Goal: Obtain resource: Find contact information

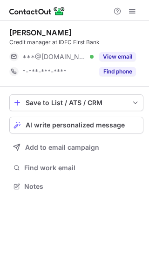
scroll to position [4, 5]
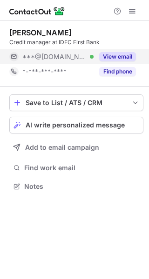
click at [104, 59] on button "View email" at bounding box center [117, 56] width 37 height 9
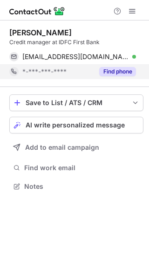
click at [109, 70] on button "Find phone" at bounding box center [117, 71] width 37 height 9
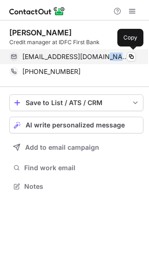
drag, startPoint x: 109, startPoint y: 53, endPoint x: 96, endPoint y: 56, distance: 13.3
click at [96, 56] on div "vijaydabi4291@gmail.com Verified" at bounding box center [78, 57] width 113 height 8
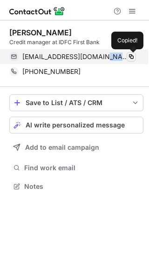
click at [134, 57] on span at bounding box center [130, 56] width 7 height 7
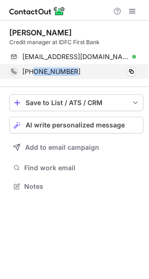
drag, startPoint x: 82, startPoint y: 73, endPoint x: 34, endPoint y: 76, distance: 48.0
click at [34, 76] on div "+918959234291 Copy" at bounding box center [72, 71] width 127 height 15
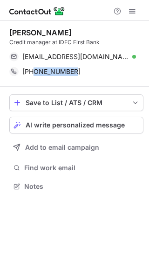
copy span "8959234291"
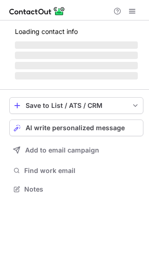
scroll to position [188, 149]
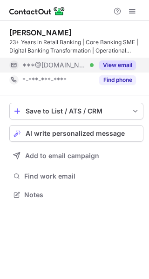
click at [116, 61] on button "View email" at bounding box center [117, 64] width 37 height 9
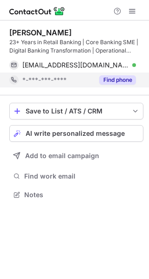
click at [117, 76] on button "Find phone" at bounding box center [117, 79] width 37 height 9
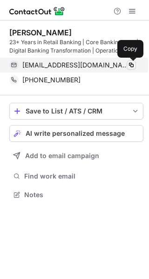
click at [130, 65] on span at bounding box center [130, 64] width 7 height 7
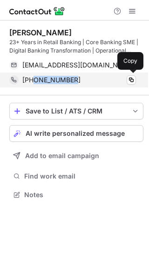
drag, startPoint x: 73, startPoint y: 80, endPoint x: 35, endPoint y: 85, distance: 38.4
click at [35, 85] on div "+919893120836 Copy" at bounding box center [72, 80] width 127 height 15
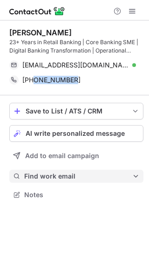
copy span "9893120836"
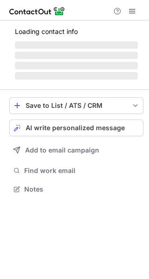
scroll to position [188, 149]
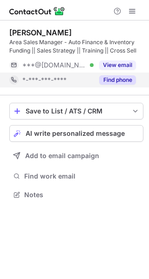
click at [105, 74] on div "Find phone" at bounding box center [114, 80] width 42 height 15
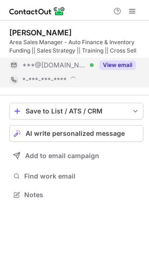
scroll to position [195, 149]
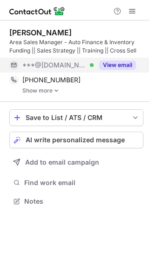
click at [110, 64] on button "View email" at bounding box center [117, 64] width 37 height 9
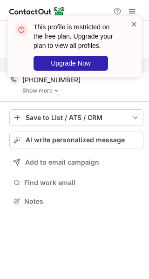
click at [132, 23] on span at bounding box center [133, 24] width 7 height 9
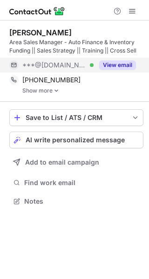
click at [45, 89] on link "Show more" at bounding box center [82, 90] width 121 height 7
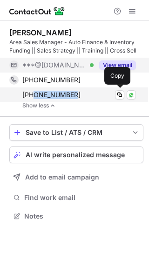
drag, startPoint x: 88, startPoint y: 96, endPoint x: 35, endPoint y: 99, distance: 53.5
click at [35, 99] on div "+919151929824" at bounding box center [78, 95] width 113 height 8
click at [35, 99] on span "+919151929824" at bounding box center [51, 95] width 58 height 8
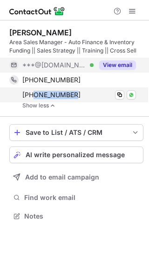
copy span "9151929824"
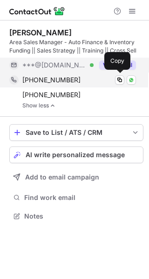
click at [75, 80] on div "+918878821777" at bounding box center [78, 80] width 113 height 8
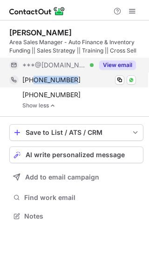
drag, startPoint x: 72, startPoint y: 78, endPoint x: 35, endPoint y: 81, distance: 36.9
click at [35, 81] on div "+918878821777" at bounding box center [78, 80] width 113 height 8
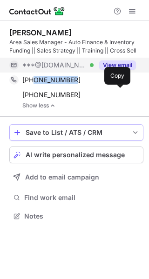
copy span "8878821777"
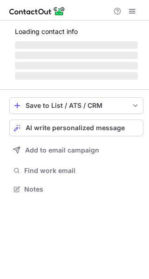
scroll to position [203, 149]
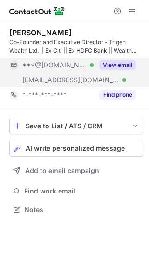
click at [107, 65] on button "View email" at bounding box center [117, 64] width 37 height 9
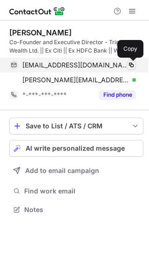
click at [133, 63] on span at bounding box center [130, 64] width 7 height 7
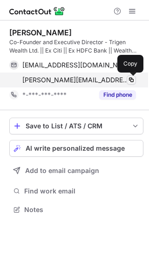
click at [133, 78] on span at bounding box center [130, 79] width 7 height 7
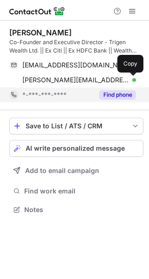
click at [120, 96] on button "Find phone" at bounding box center [117, 94] width 37 height 9
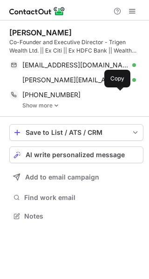
scroll to position [210, 149]
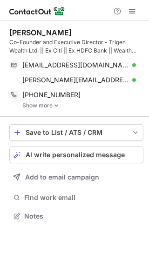
click at [56, 103] on img at bounding box center [56, 105] width 6 height 7
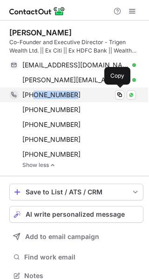
drag, startPoint x: 82, startPoint y: 93, endPoint x: 34, endPoint y: 95, distance: 48.0
click at [34, 95] on div "+919820507303" at bounding box center [78, 95] width 113 height 8
click at [34, 95] on span "+919820507303" at bounding box center [51, 95] width 58 height 8
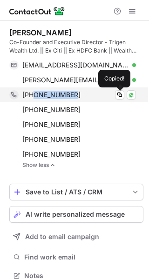
copy span "9820507303"
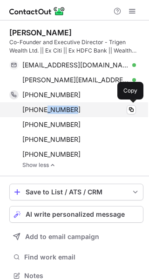
drag, startPoint x: 80, startPoint y: 105, endPoint x: 43, endPoint y: 111, distance: 38.2
click at [45, 112] on div "+912242159866 Copy" at bounding box center [72, 109] width 127 height 15
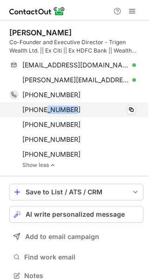
click at [71, 111] on span "[PHONE_NUMBER]" at bounding box center [51, 110] width 58 height 8
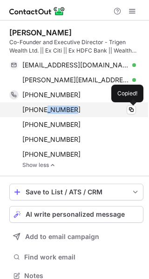
click at [78, 109] on div "[PHONE_NUMBER]" at bounding box center [78, 110] width 113 height 8
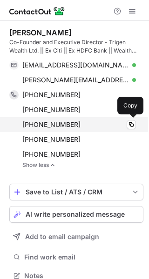
click at [93, 128] on div "[PHONE_NUMBER]" at bounding box center [78, 124] width 113 height 8
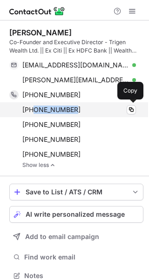
drag, startPoint x: 77, startPoint y: 108, endPoint x: 35, endPoint y: 111, distance: 42.0
click at [35, 111] on div "[PHONE_NUMBER]" at bounding box center [78, 110] width 113 height 8
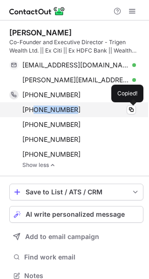
copy span "2242159866"
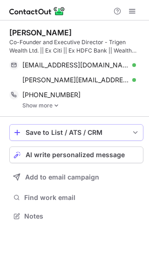
scroll to position [210, 149]
click at [48, 106] on link "Show more" at bounding box center [82, 105] width 121 height 7
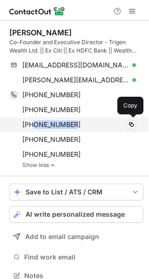
drag, startPoint x: 80, startPoint y: 122, endPoint x: 34, endPoint y: 124, distance: 46.1
click at [34, 124] on div "+912240765222" at bounding box center [78, 124] width 113 height 8
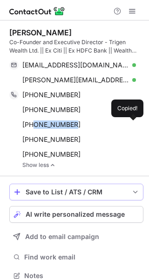
copy span "2240765222"
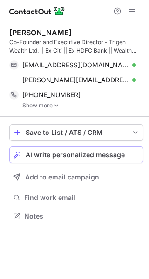
scroll to position [210, 149]
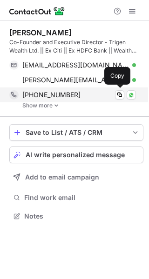
click at [45, 102] on div "+919820507303 Copy WhatsApp" at bounding box center [72, 94] width 127 height 15
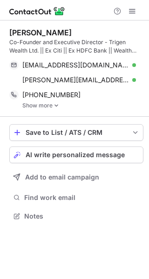
click at [53, 107] on link "Show more" at bounding box center [82, 105] width 121 height 7
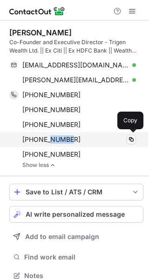
drag, startPoint x: 78, startPoint y: 137, endPoint x: 46, endPoint y: 145, distance: 33.1
click at [46, 145] on div "+96822665836 Copy" at bounding box center [72, 139] width 127 height 15
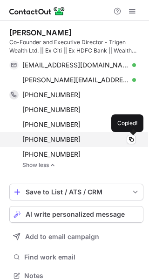
click at [40, 146] on div "+96822665836 Copied!" at bounding box center [72, 139] width 127 height 15
click at [38, 146] on div "+96822665836 Copied!" at bounding box center [72, 139] width 127 height 15
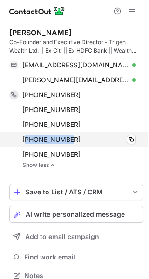
click at [41, 145] on div "+96822665836 Copy" at bounding box center [72, 139] width 127 height 15
click at [92, 140] on div "+96822665836" at bounding box center [78, 139] width 113 height 8
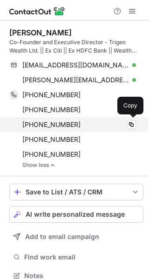
click at [99, 120] on div "+912240765222 Copy" at bounding box center [72, 124] width 127 height 15
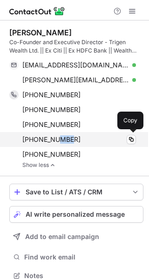
drag, startPoint x: 79, startPoint y: 137, endPoint x: 53, endPoint y: 142, distance: 26.5
click at [57, 142] on div "+96822665836" at bounding box center [78, 139] width 113 height 8
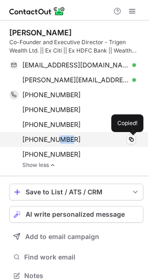
click at [36, 139] on span "+96822665836" at bounding box center [51, 139] width 58 height 8
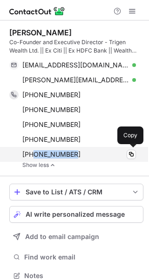
drag, startPoint x: 83, startPoint y: 152, endPoint x: 34, endPoint y: 155, distance: 48.5
click at [34, 155] on div "+912222661171" at bounding box center [78, 154] width 113 height 8
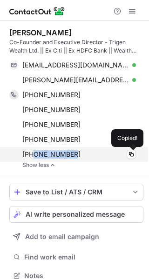
click at [34, 155] on span "+912222661171" at bounding box center [51, 154] width 58 height 8
copy span "2222661171"
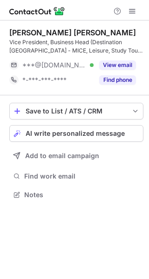
scroll to position [188, 149]
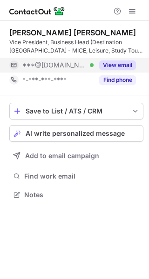
click at [118, 63] on button "View email" at bounding box center [117, 64] width 37 height 9
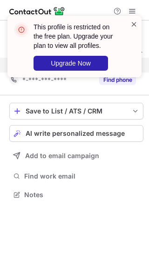
click at [135, 20] on span at bounding box center [133, 24] width 7 height 9
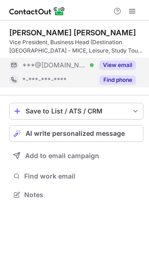
click at [120, 78] on button "Find phone" at bounding box center [117, 79] width 37 height 9
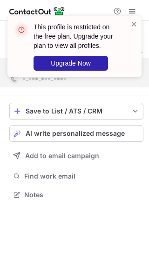
click at [133, 18] on div "This profile is restricted on the free plan. Upgrade your plan to view all prof…" at bounding box center [74, 46] width 134 height 61
click at [133, 21] on span at bounding box center [133, 24] width 7 height 9
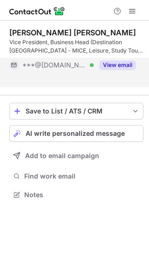
scroll to position [173, 149]
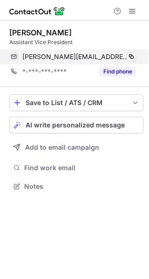
scroll to position [180, 149]
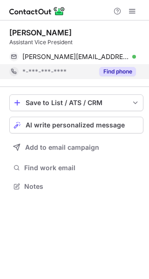
click at [109, 70] on button "Find phone" at bounding box center [117, 71] width 37 height 9
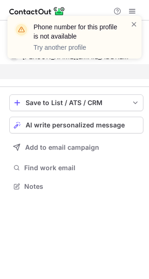
scroll to position [165, 149]
